Goal: Information Seeking & Learning: Learn about a topic

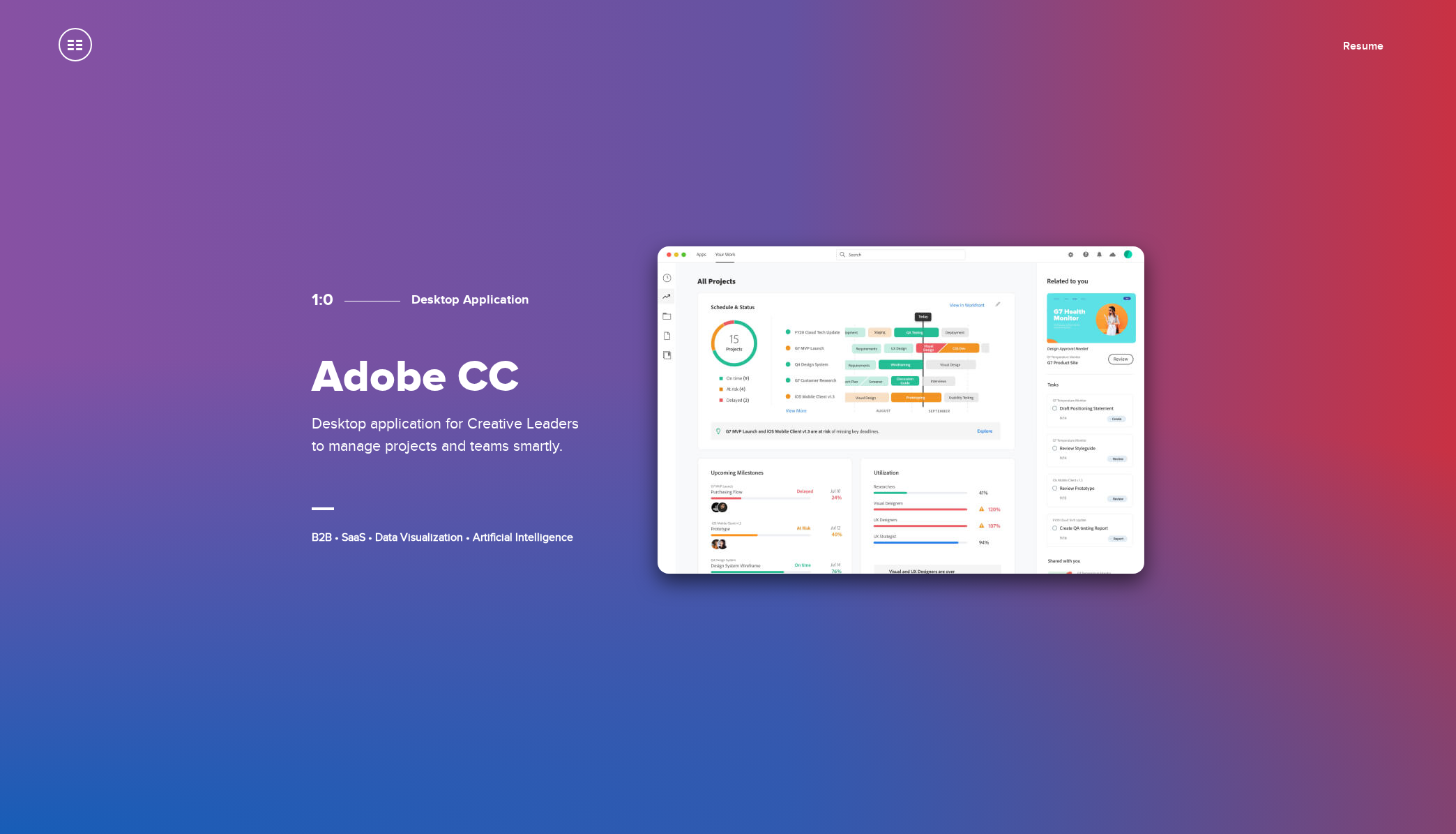
click at [494, 448] on p "Desktop application for Creative Leaders to manage projects and teams smartly." at bounding box center [452, 434] width 279 height 44
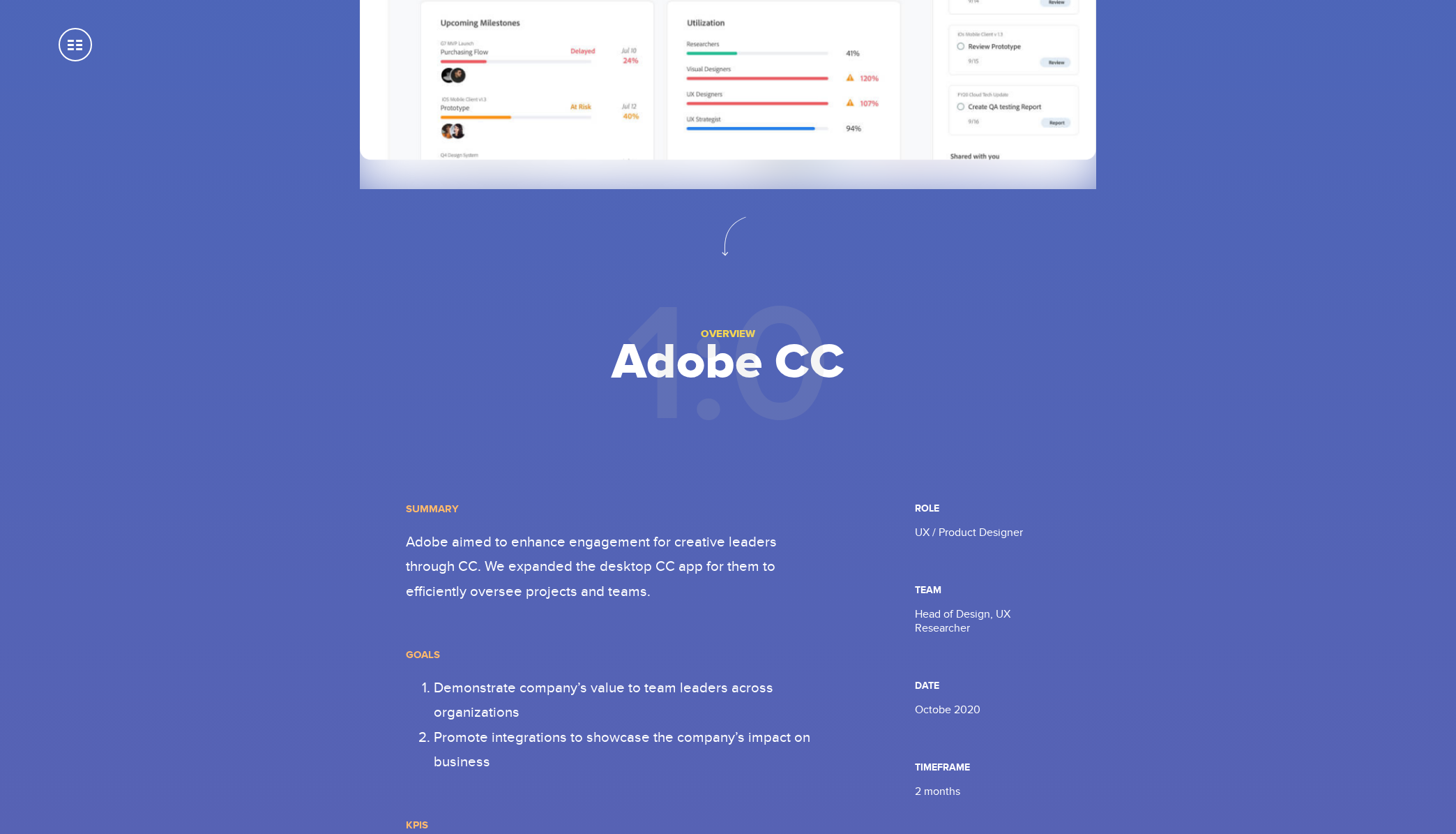
scroll to position [371, 0]
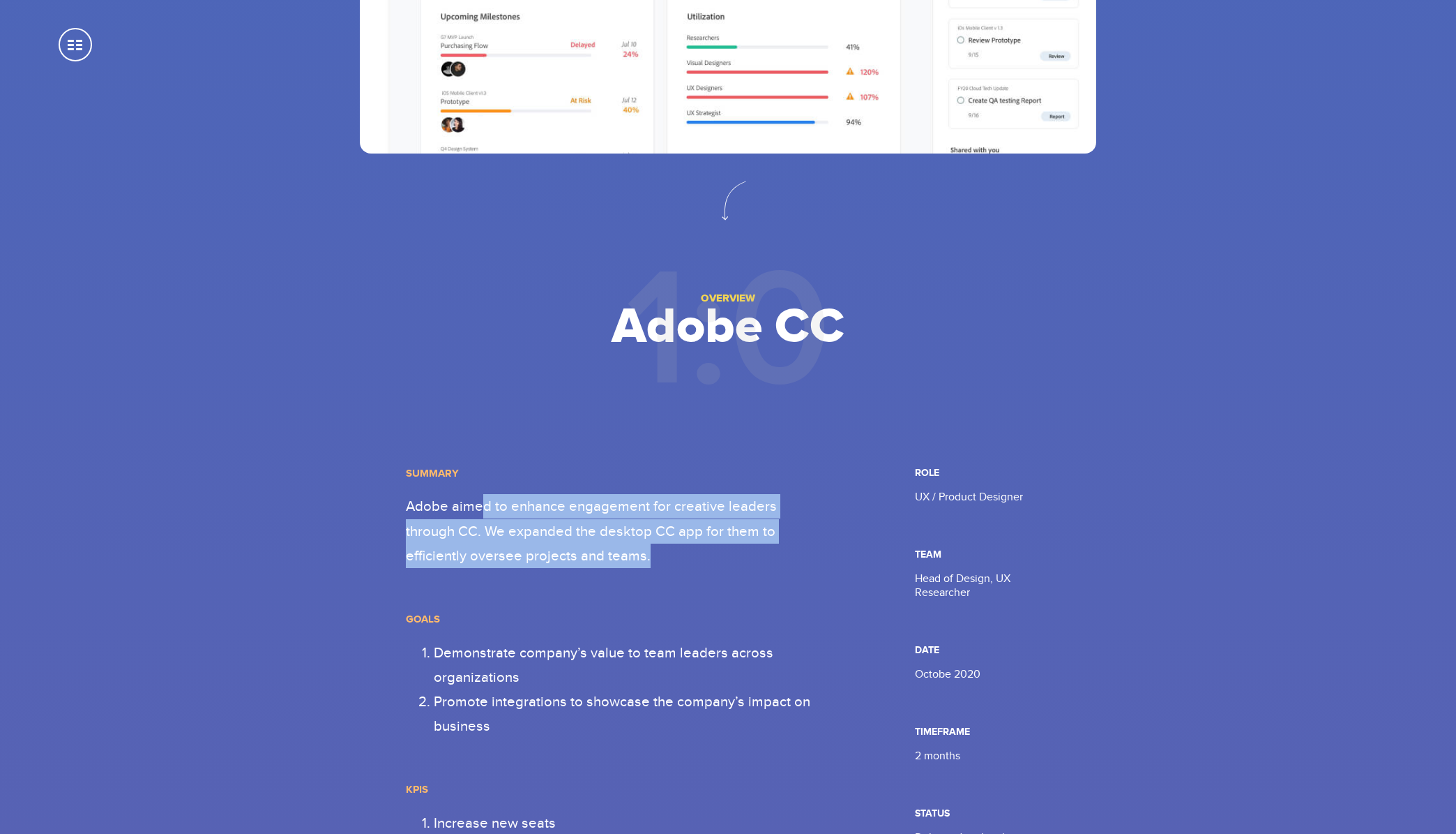
drag, startPoint x: 482, startPoint y: 504, endPoint x: 619, endPoint y: 567, distance: 150.8
click at [618, 568] on div "Summary Adobe aimed to enhance engagement for creative leaders through CC. We e…" at bounding box center [615, 724] width 418 height 514
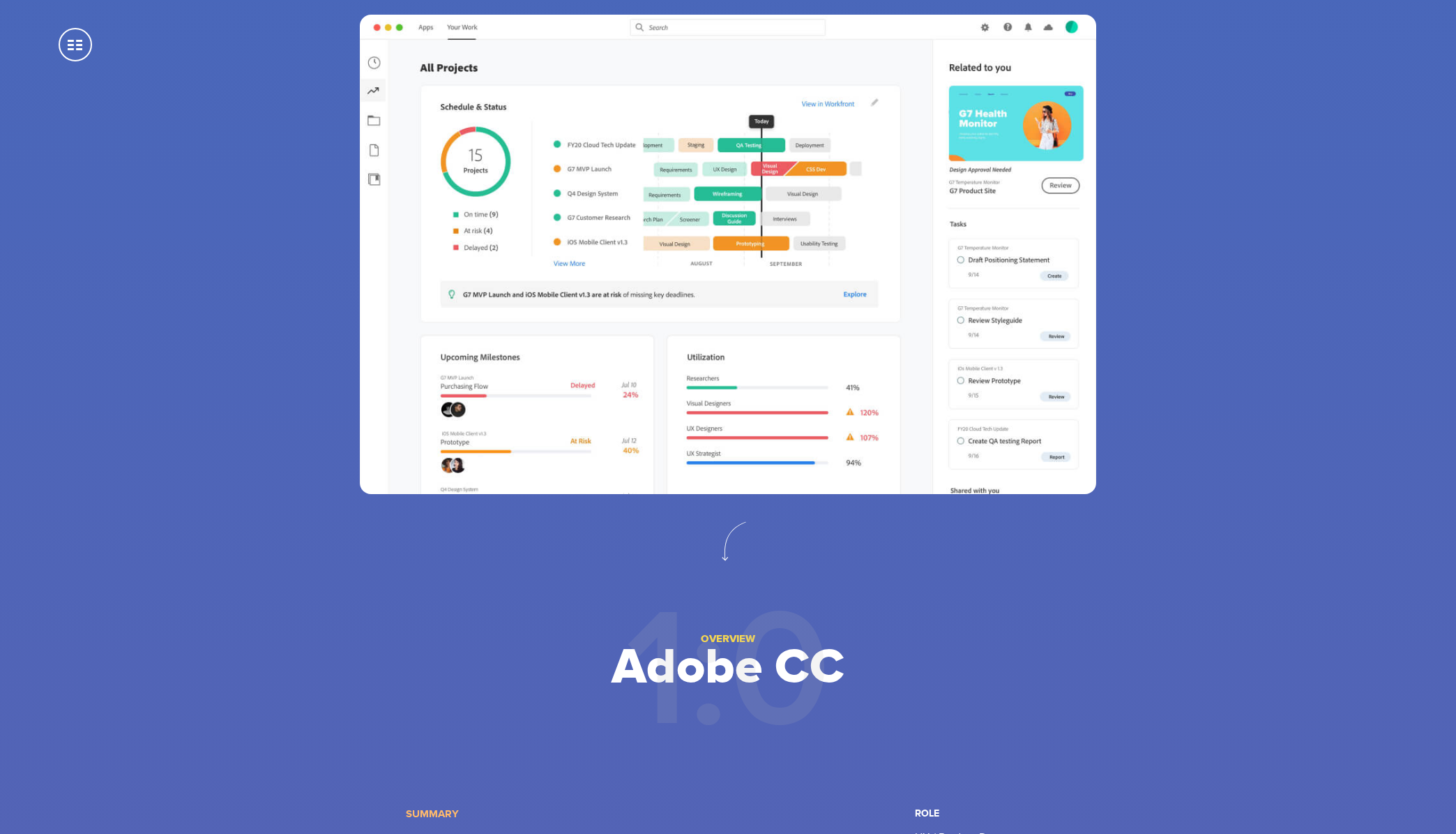
scroll to position [0, 0]
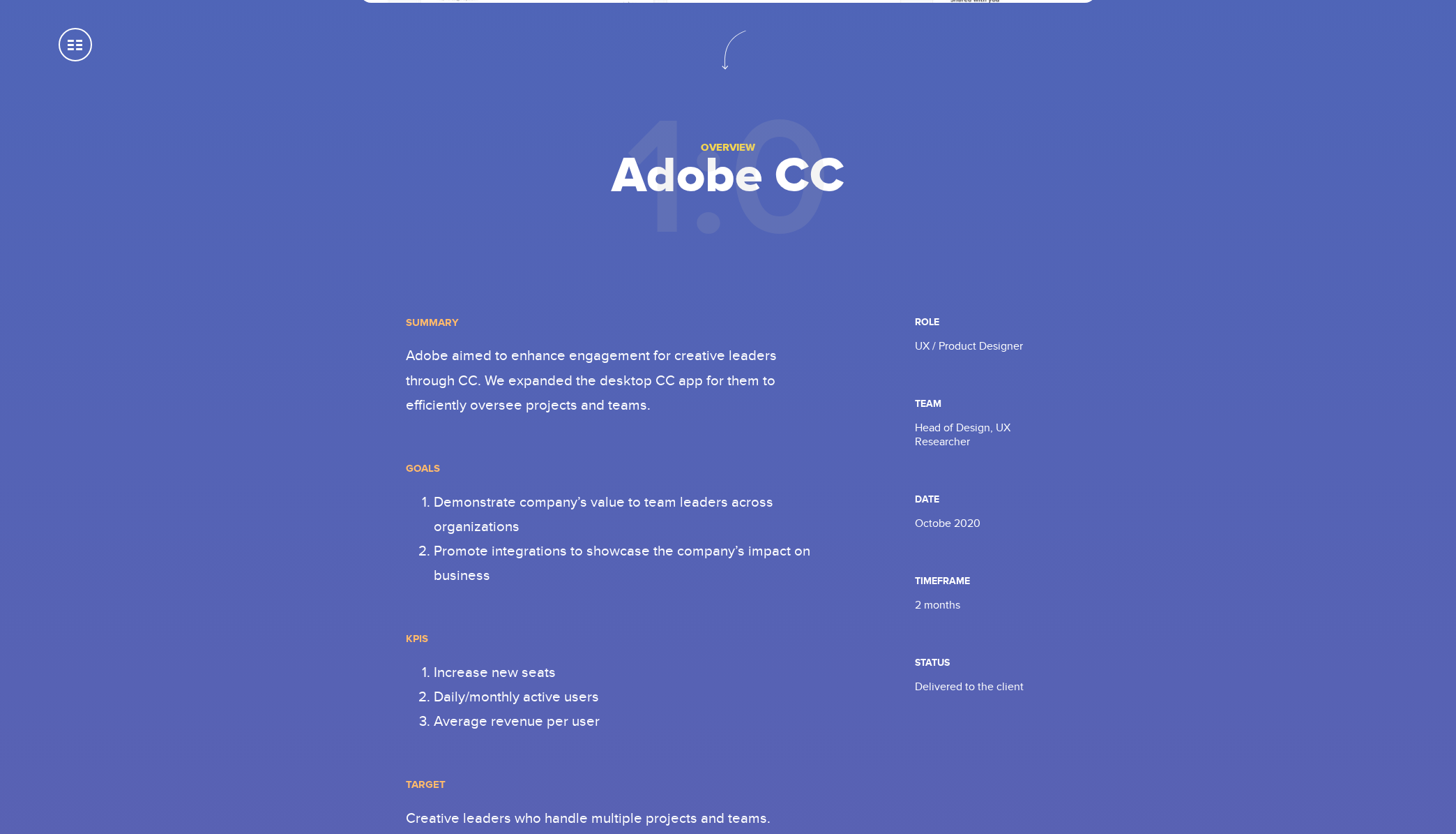
scroll to position [541, 0]
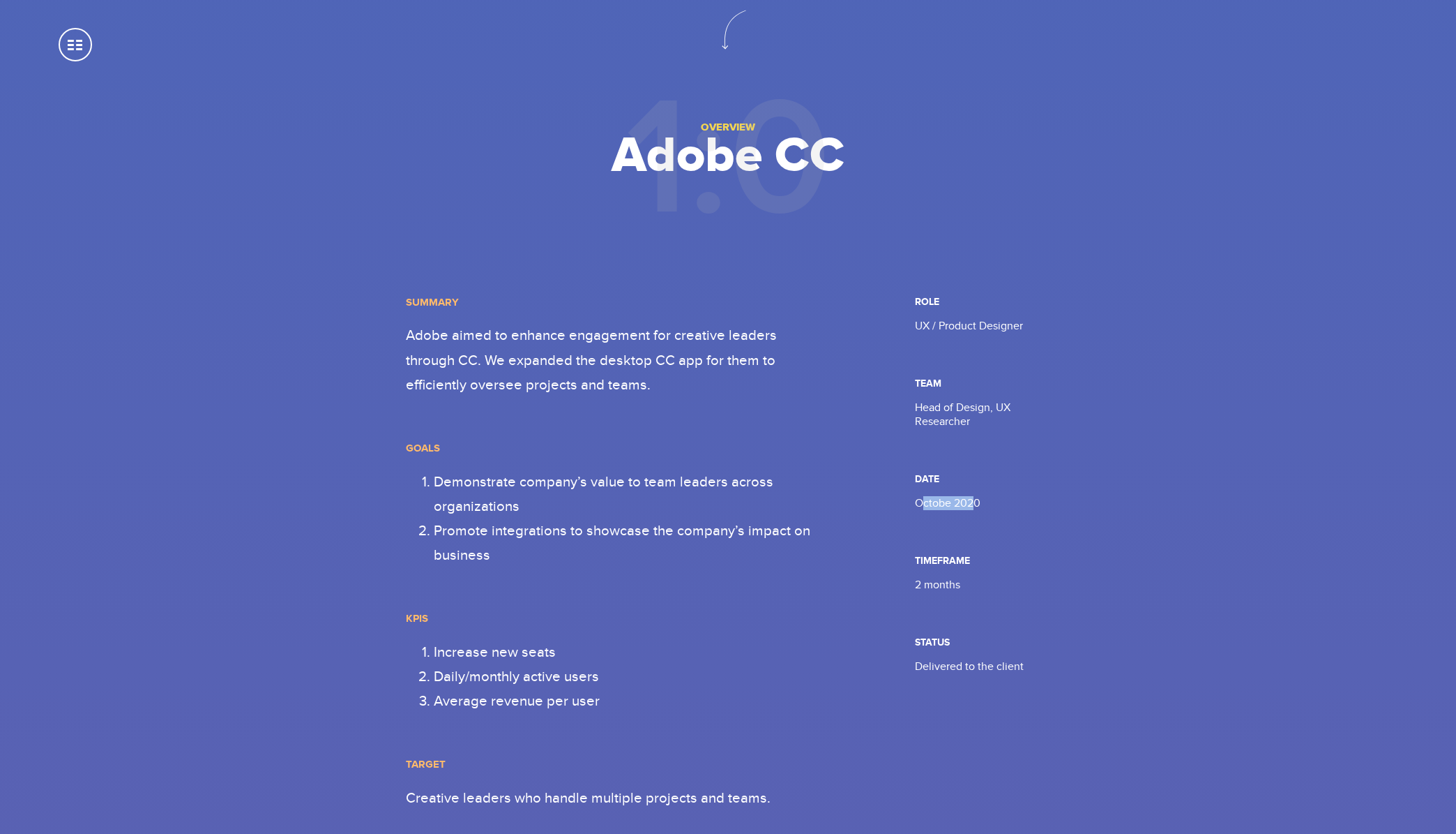
drag, startPoint x: 926, startPoint y: 502, endPoint x: 976, endPoint y: 501, distance: 50.0
click at [976, 501] on p "Octobe 2020" at bounding box center [983, 503] width 135 height 14
click at [987, 501] on p "Octobe 2020" at bounding box center [983, 503] width 135 height 14
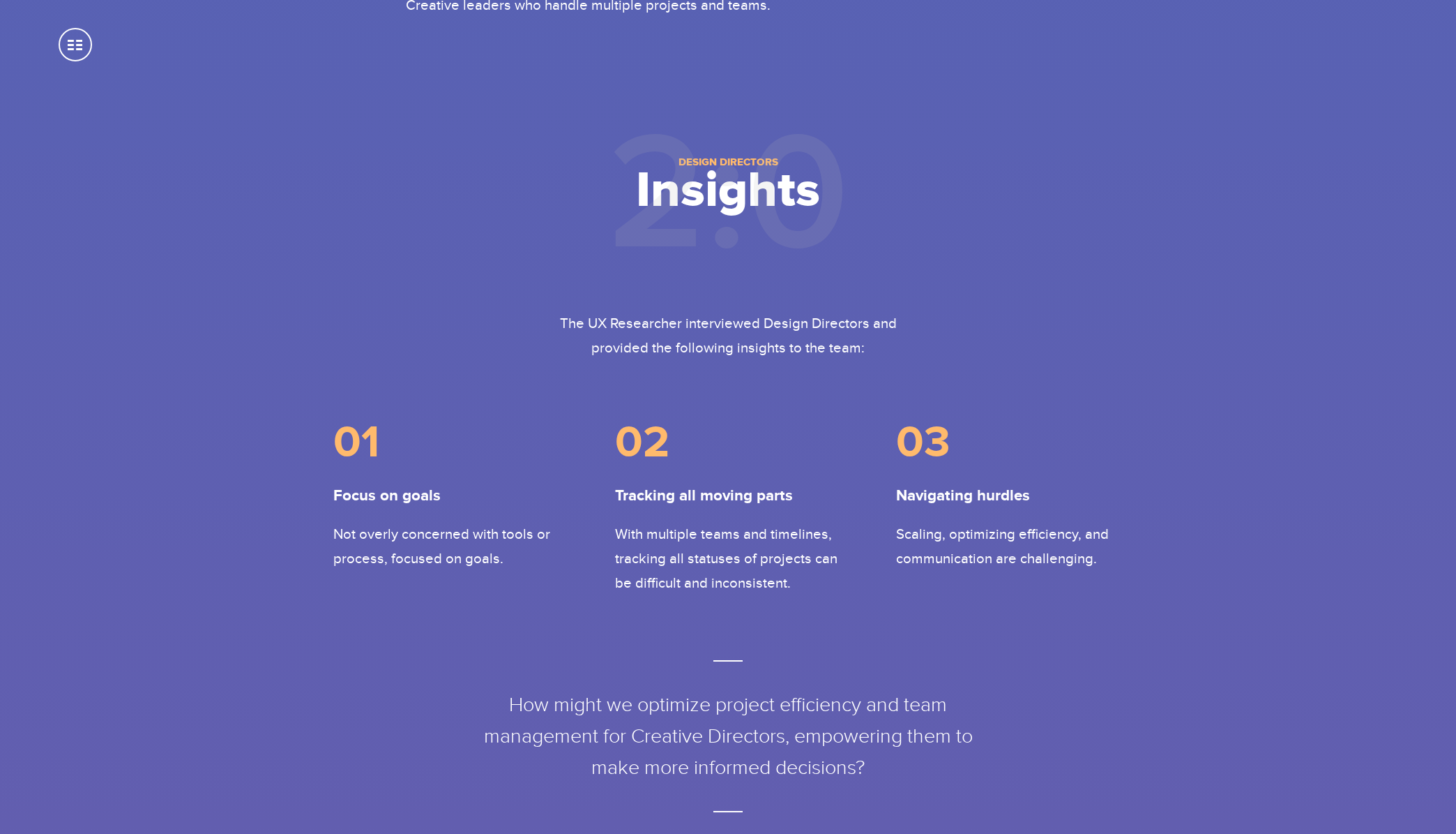
scroll to position [945, 0]
